Goal: Communication & Community: Answer question/provide support

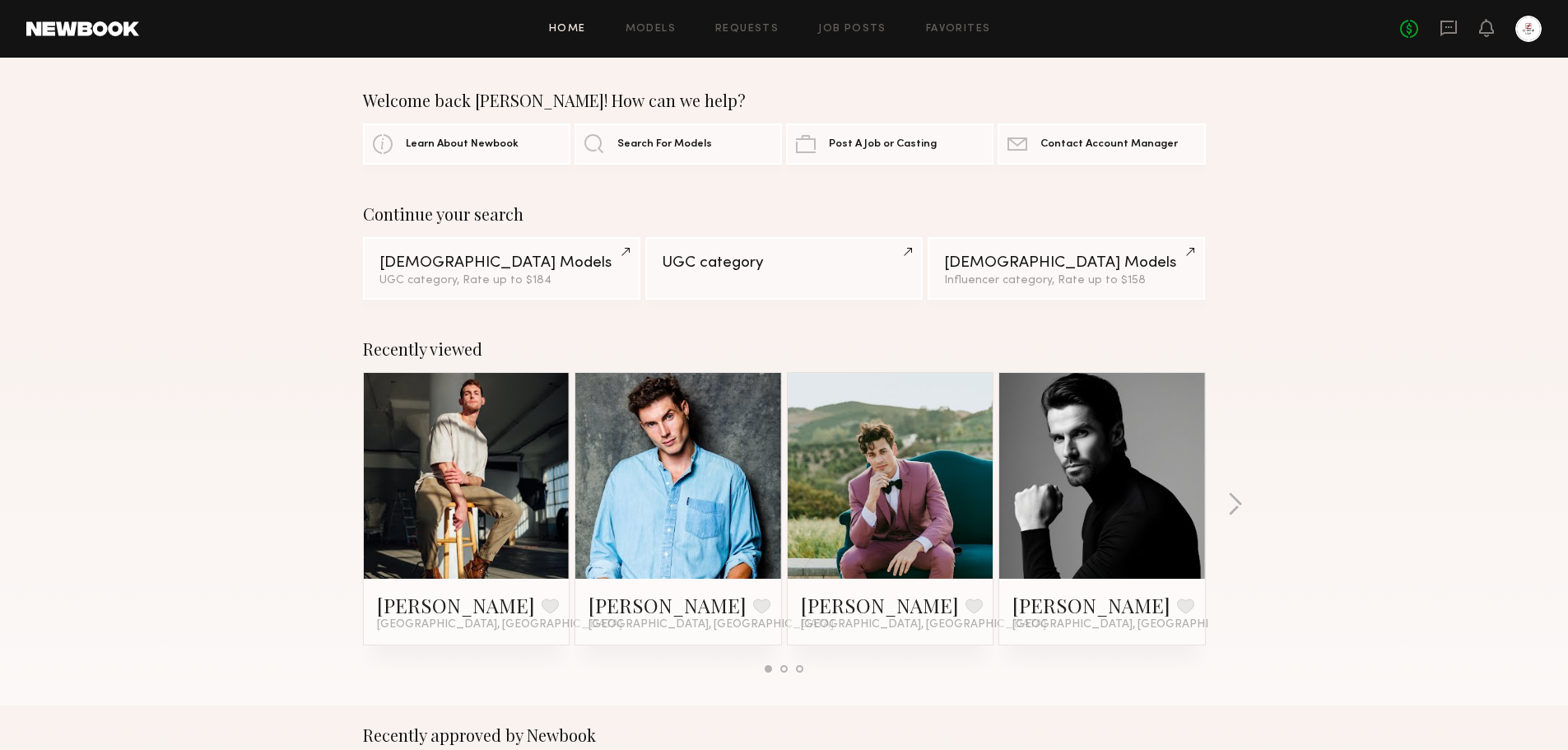
click at [1464, 28] on div "No fees up to $5,000" at bounding box center [1471, 29] width 142 height 26
click at [1452, 30] on icon at bounding box center [1448, 28] width 18 height 18
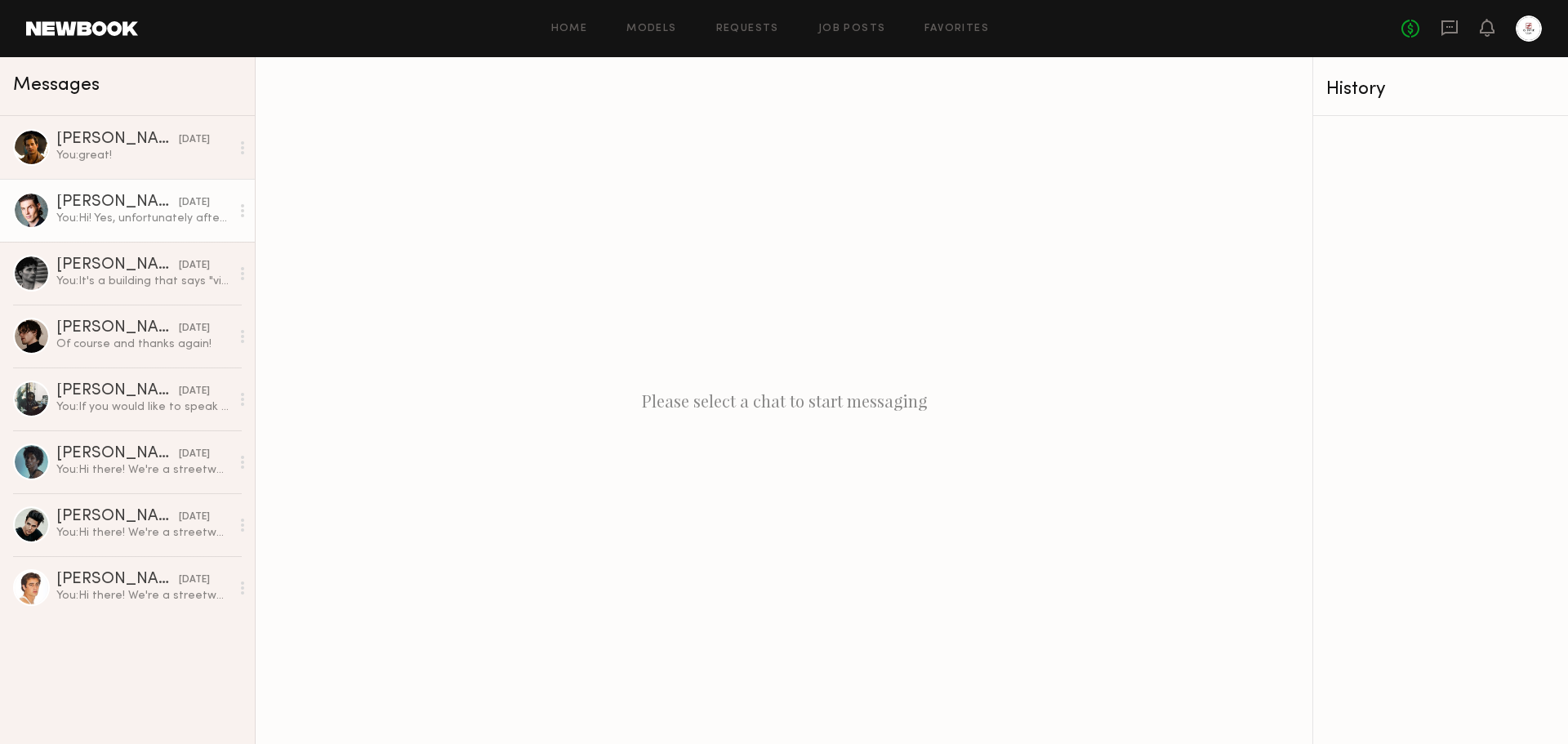
click at [179, 207] on div "[DATE]" at bounding box center [194, 203] width 31 height 16
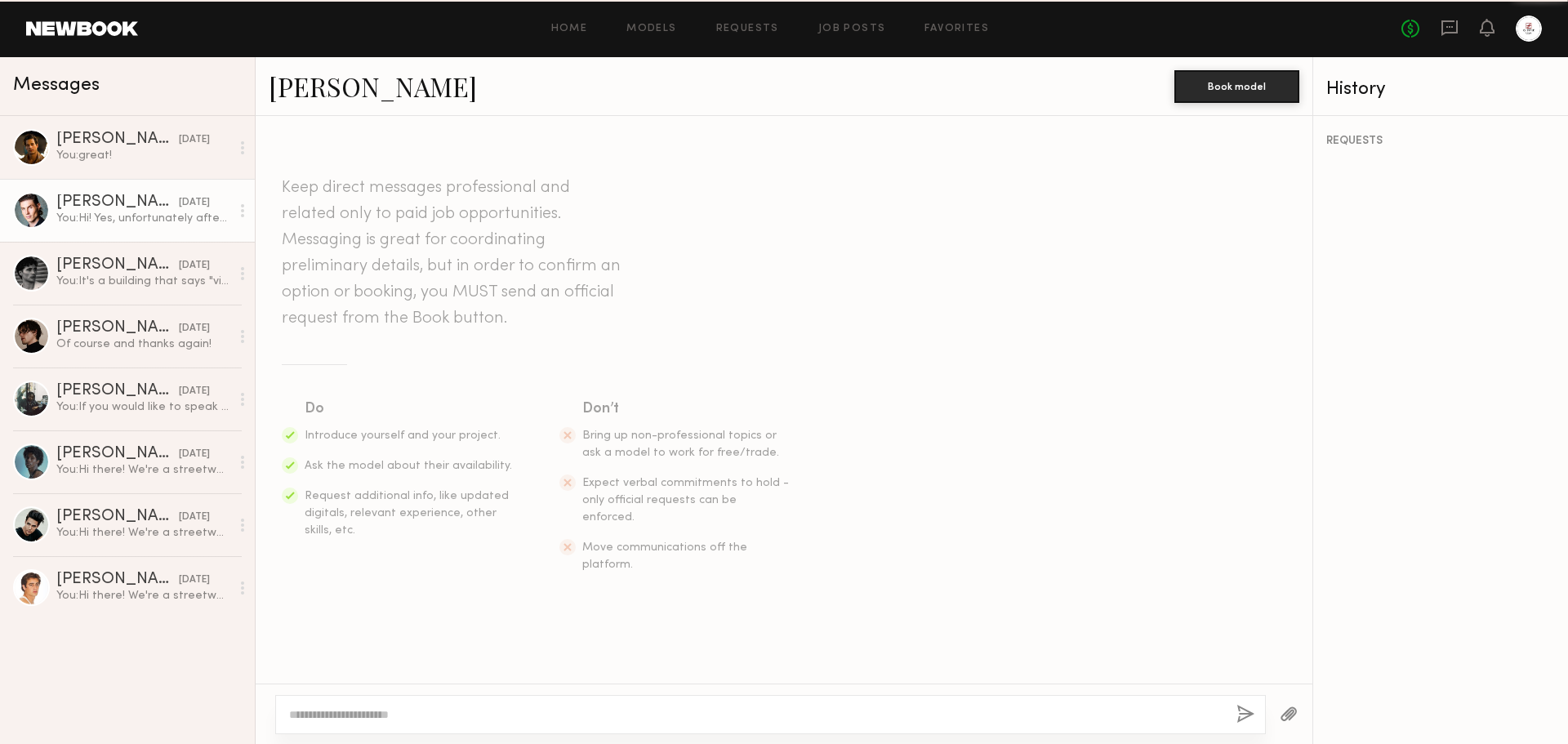
scroll to position [785, 0]
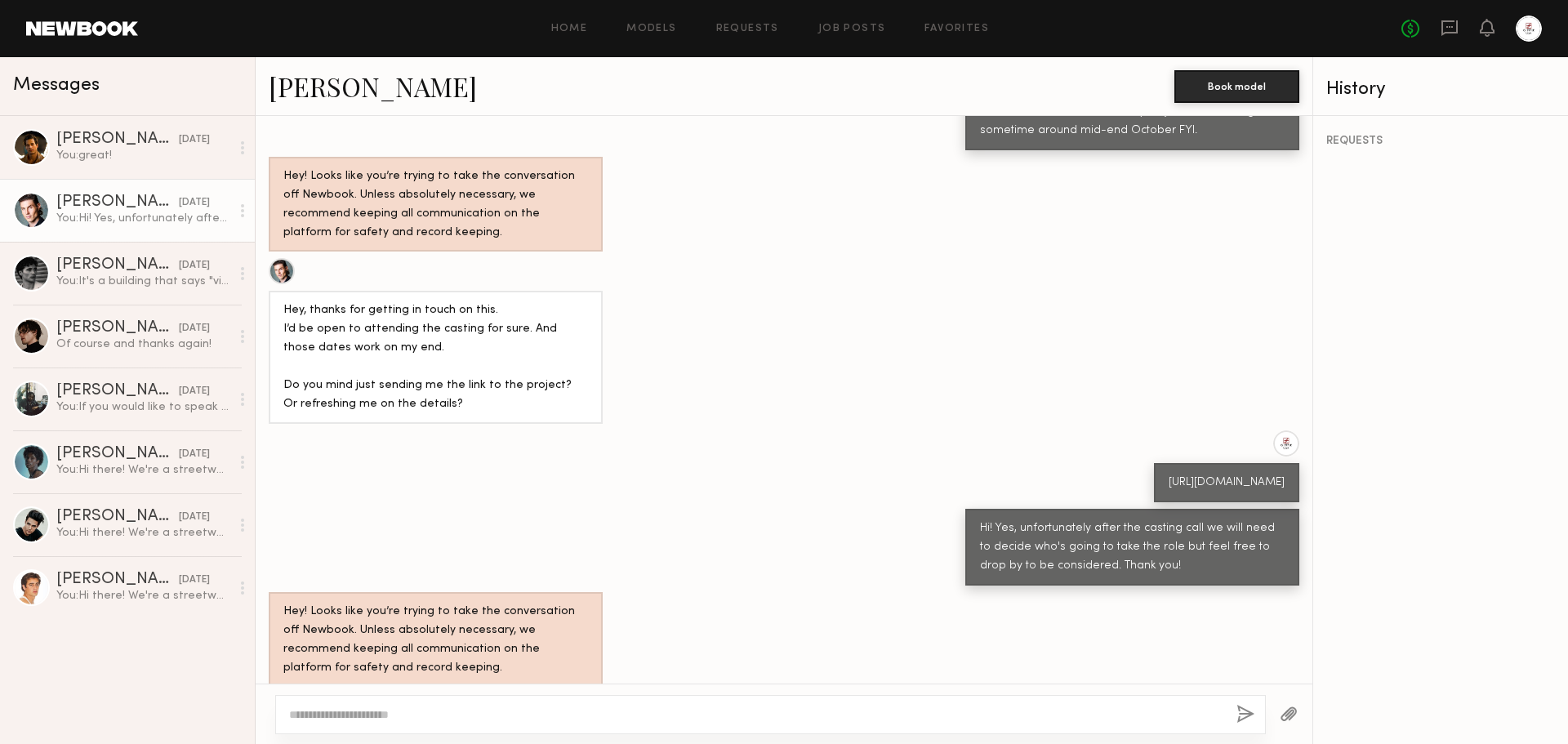
click at [698, 709] on textarea at bounding box center [756, 714] width 934 height 16
click at [680, 712] on textarea at bounding box center [756, 714] width 934 height 16
type textarea "**********"
click at [1238, 705] on button "button" at bounding box center [1245, 715] width 18 height 21
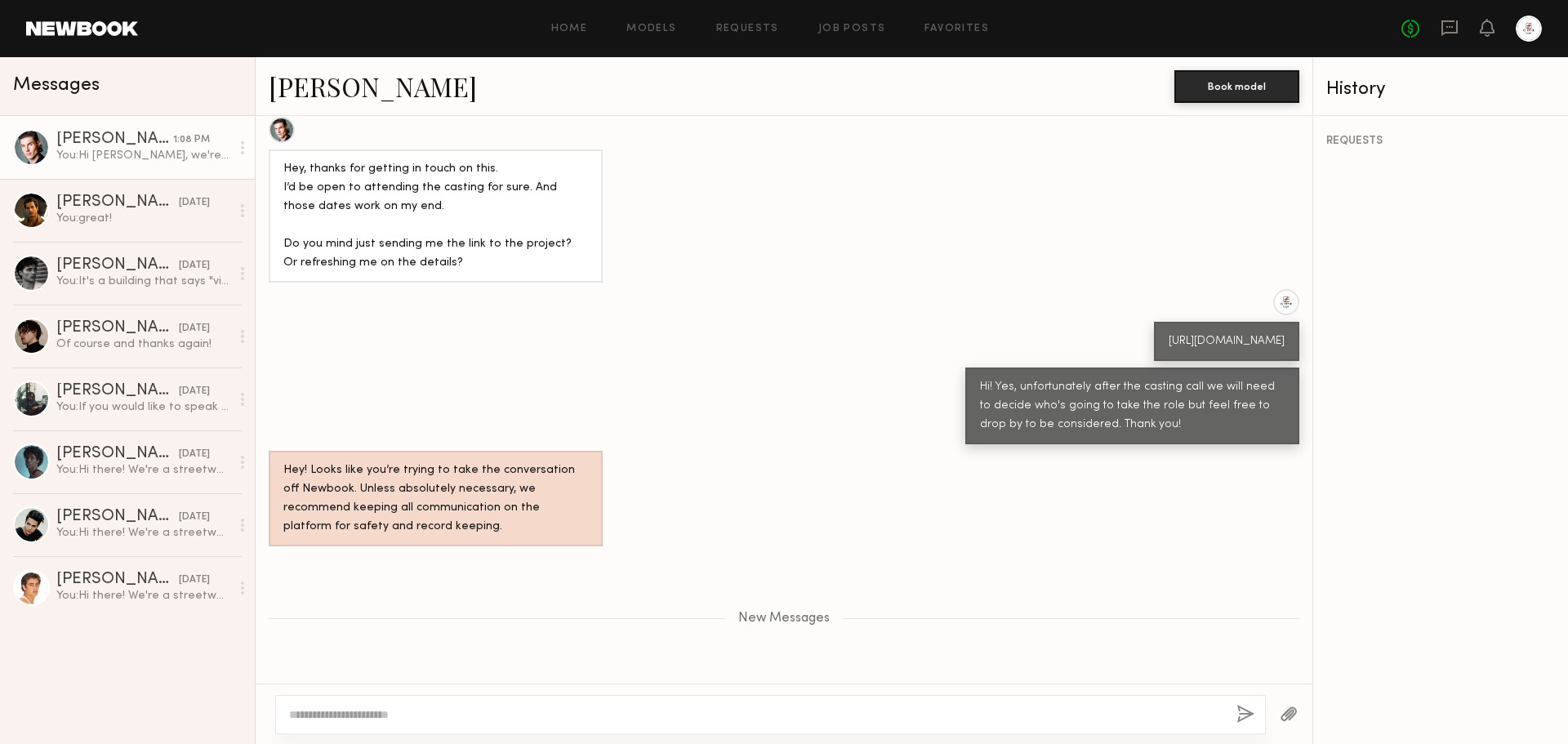
scroll to position [1103, 0]
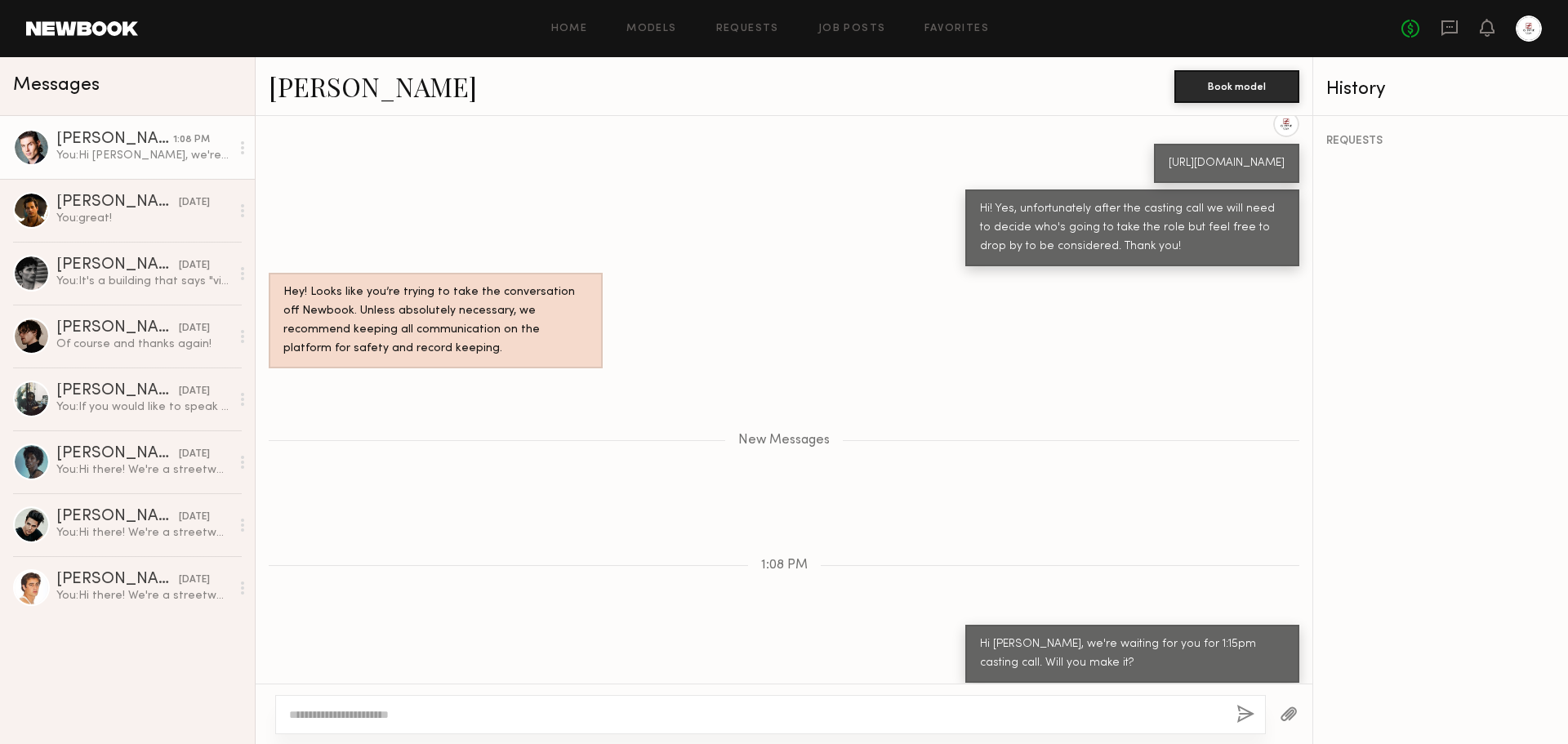
click at [717, 716] on textarea at bounding box center [756, 714] width 934 height 16
type textarea "**********"
click at [1248, 717] on button "button" at bounding box center [1245, 715] width 18 height 21
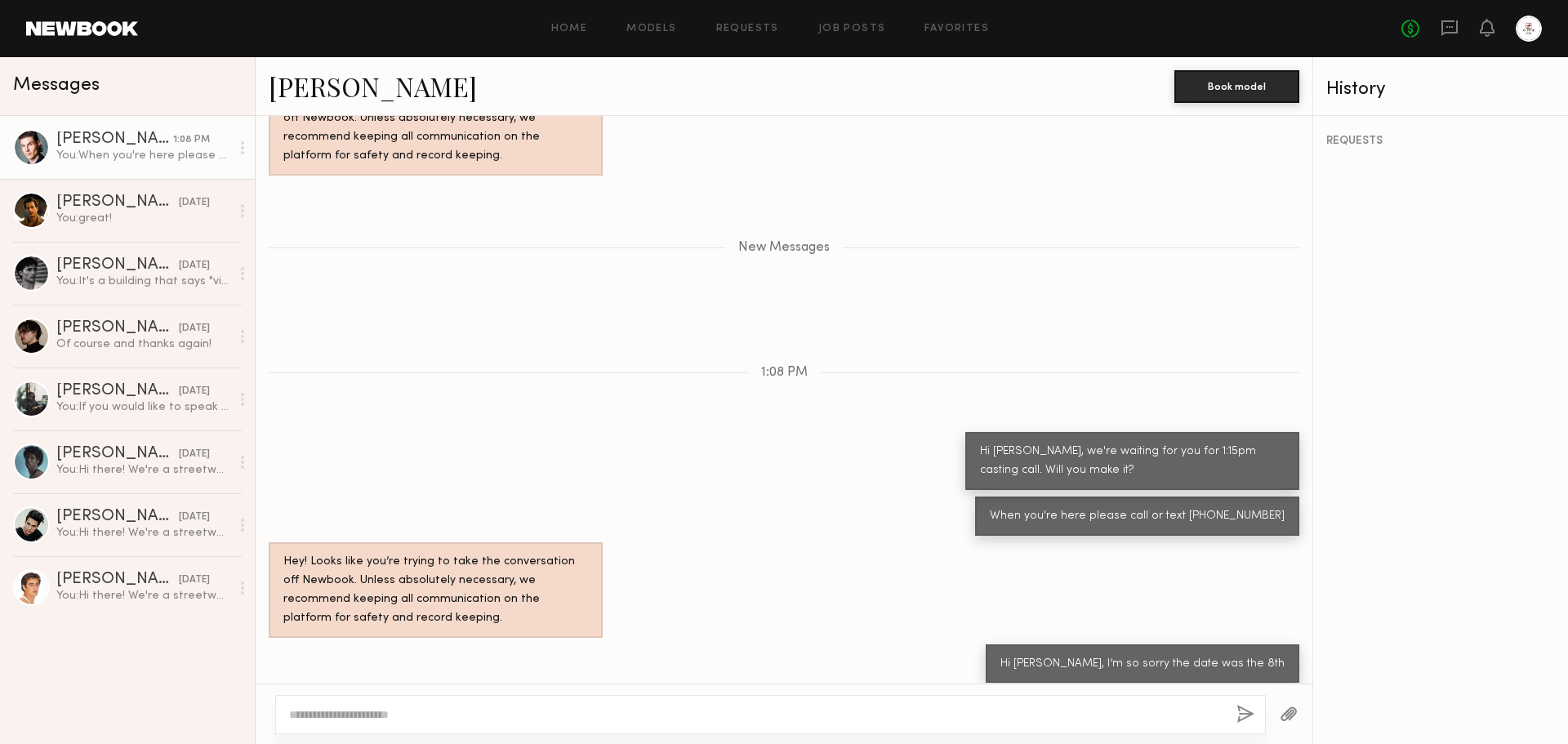
scroll to position [1342, 0]
